Goal: Use online tool/utility

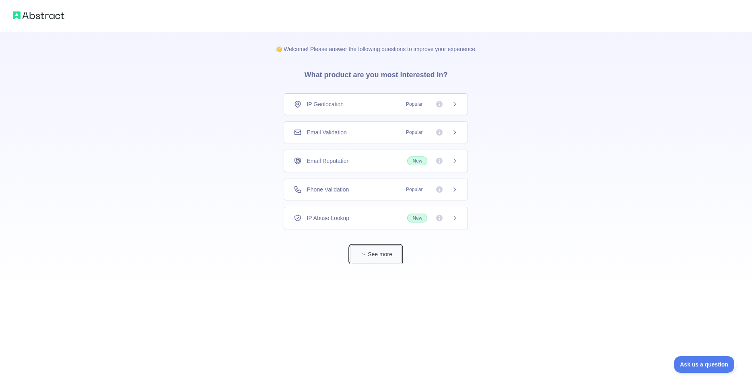
click at [382, 255] on button "See more" at bounding box center [375, 254] width 51 height 18
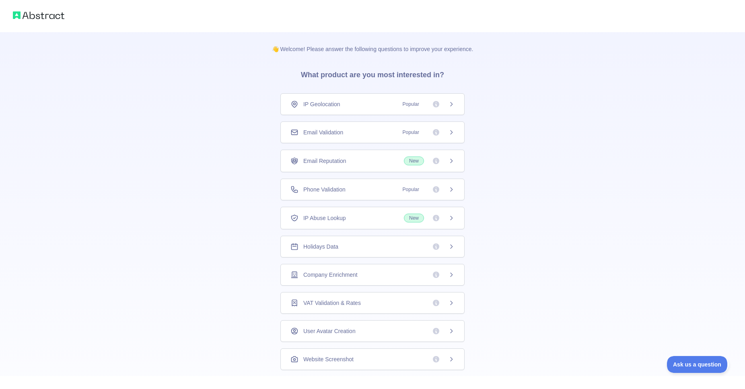
click at [394, 112] on div "IP Geolocation Popular" at bounding box center [372, 104] width 184 height 22
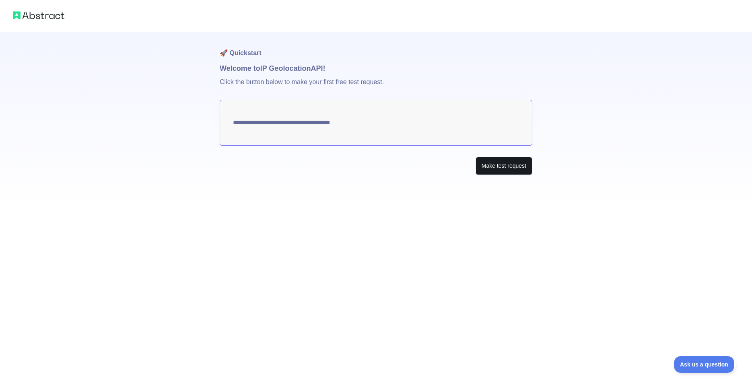
type textarea "**********"
click at [510, 167] on button "Make test request" at bounding box center [503, 166] width 57 height 18
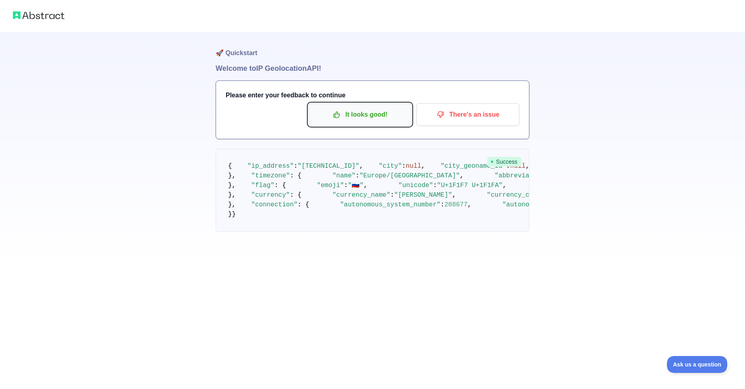
click at [376, 122] on button "It looks good!" at bounding box center [359, 114] width 103 height 23
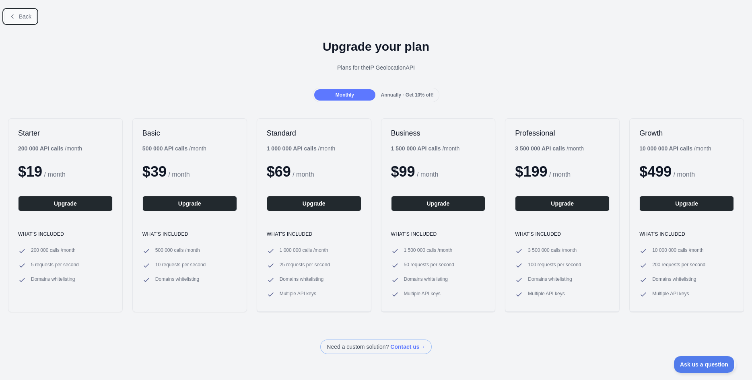
click at [23, 20] on span "Back" at bounding box center [25, 16] width 12 height 6
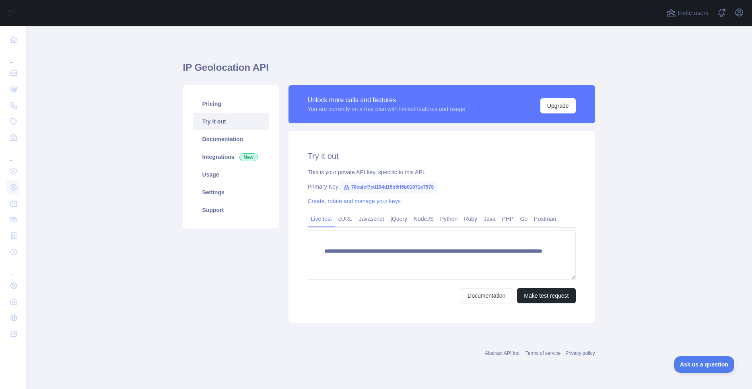
click at [372, 189] on span "70cafcf7cd194d15b5ff5b01971e7578" at bounding box center [388, 187] width 97 height 12
click at [368, 188] on span "70cafcf7cd194d15b5ff5b01971e7578" at bounding box center [388, 187] width 97 height 12
copy span "70cafcf7cd194d15b5ff5b01971e7578"
